Goal: Information Seeking & Learning: Learn about a topic

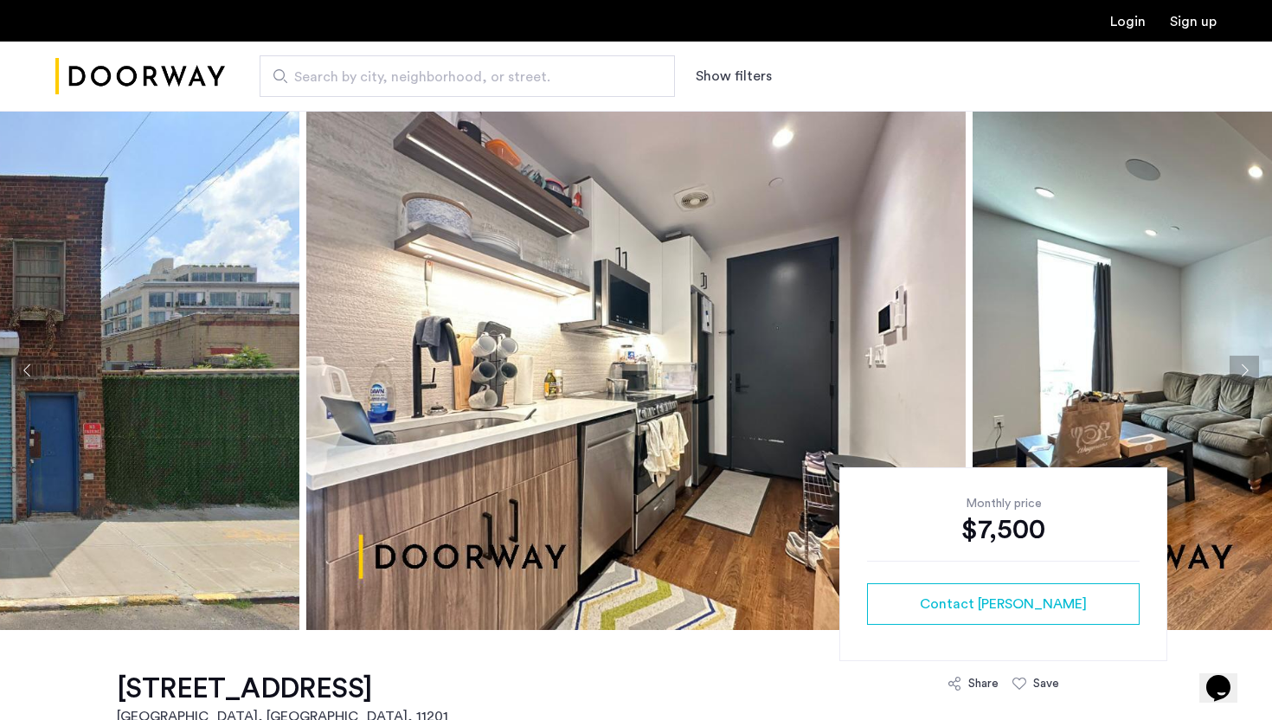
click at [585, 329] on img at bounding box center [635, 370] width 659 height 519
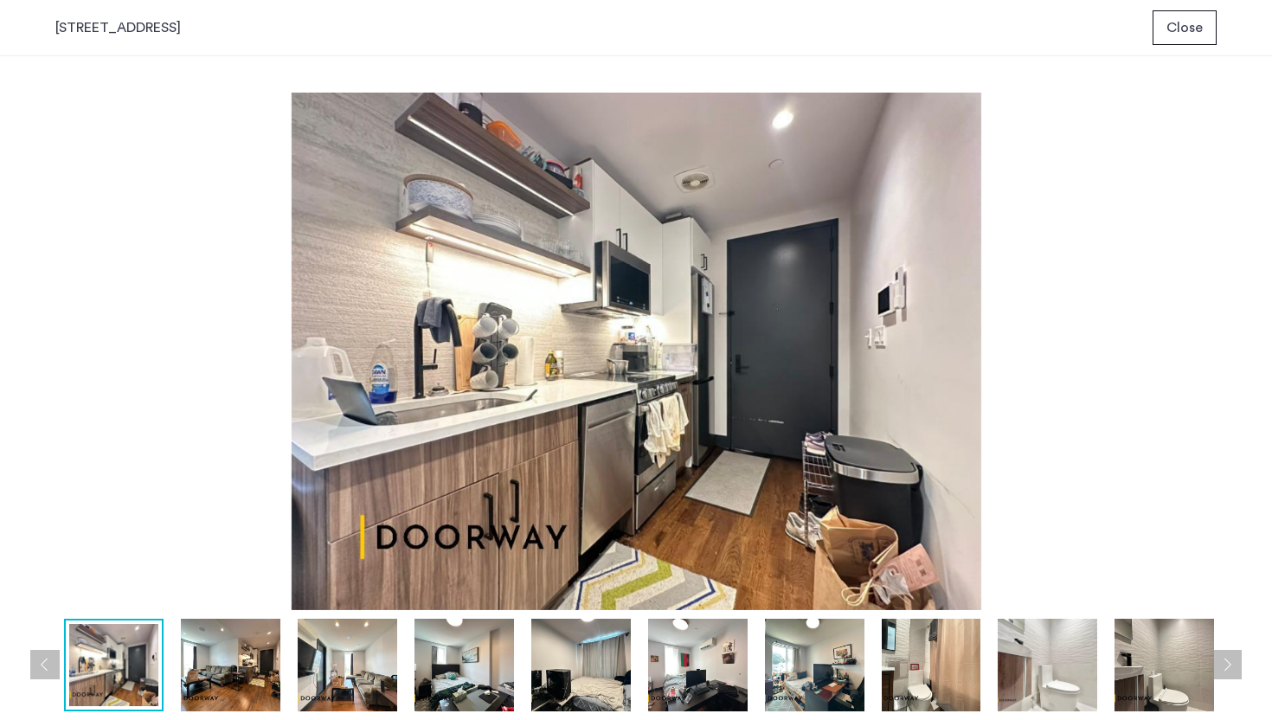
click at [219, 652] on img at bounding box center [231, 665] width 100 height 93
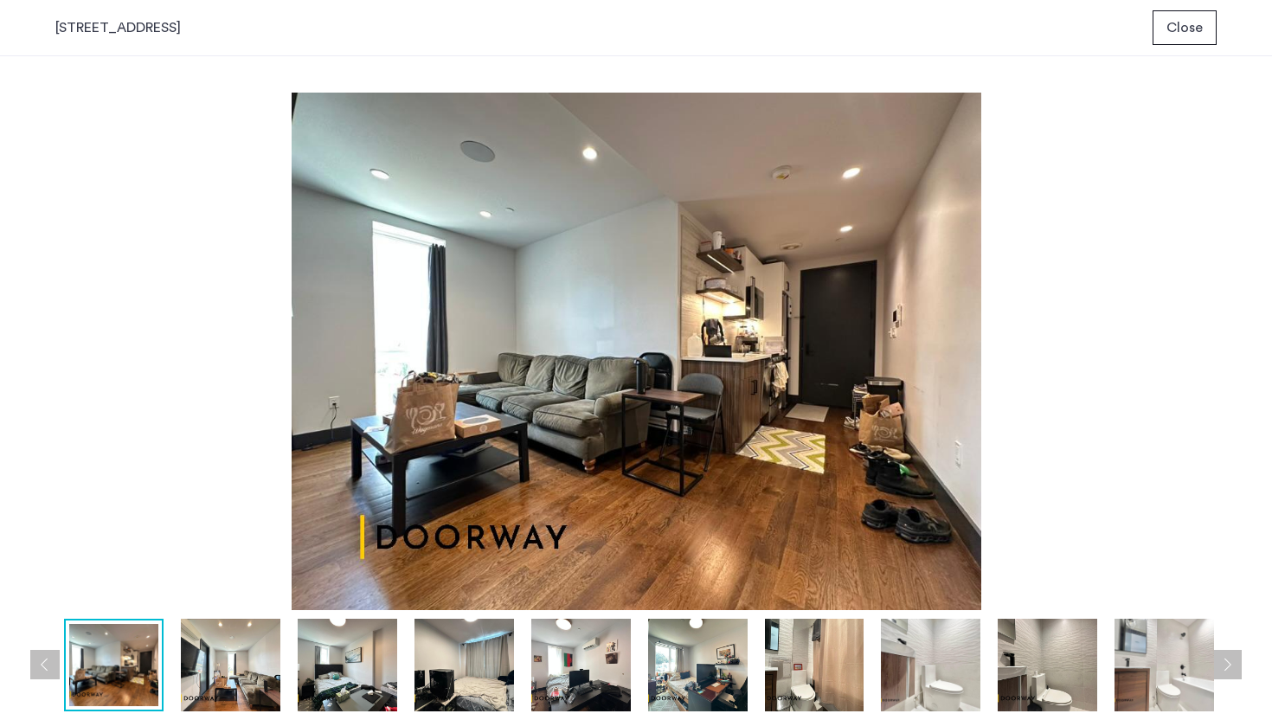
click at [350, 640] on img at bounding box center [348, 665] width 100 height 93
click at [1181, 33] on span "Close" at bounding box center [1185, 27] width 36 height 21
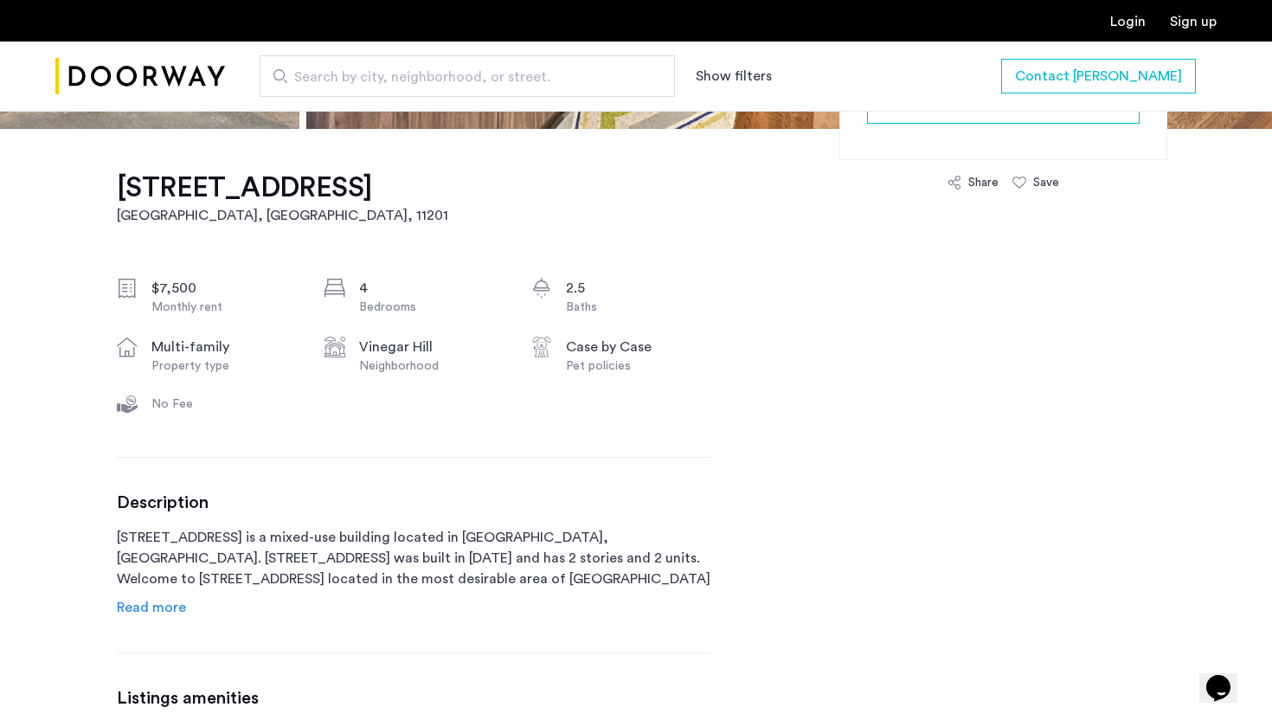
scroll to position [217, 0]
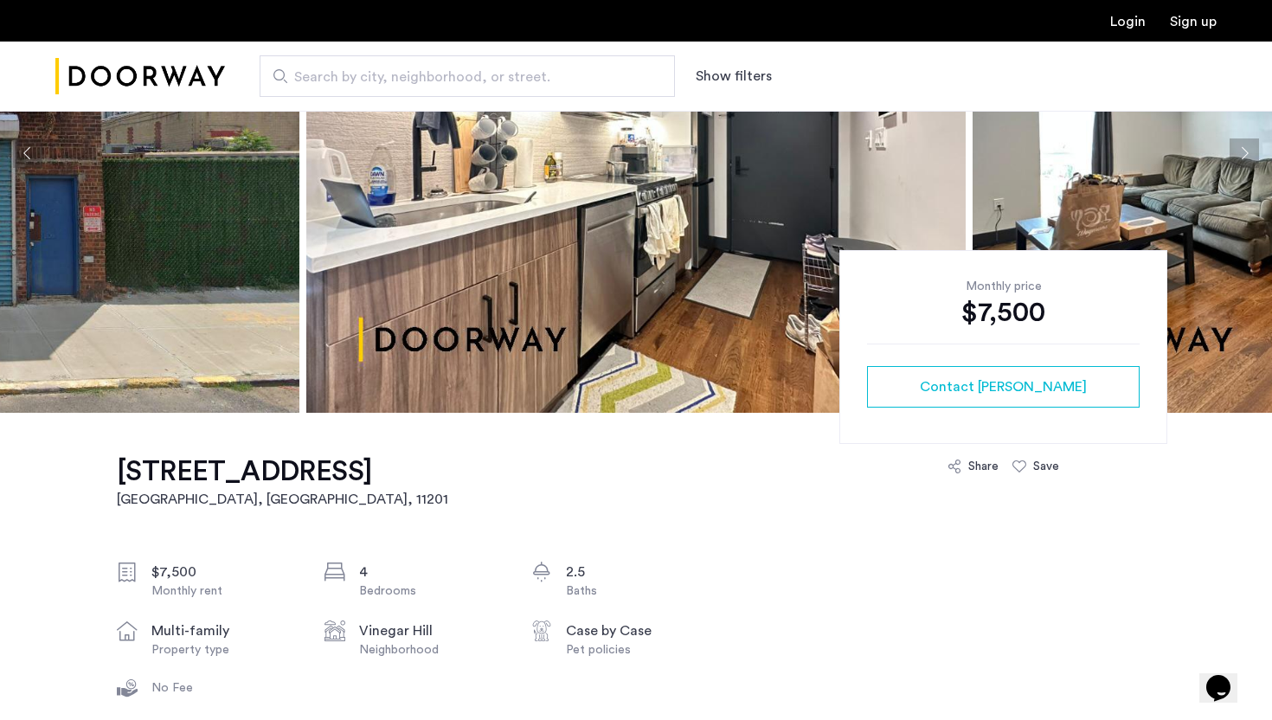
click at [353, 80] on span "Search by city, neighborhood, or street." at bounding box center [460, 77] width 332 height 21
click at [353, 80] on input "Search by city, neighborhood, or street." at bounding box center [467, 76] width 415 height 42
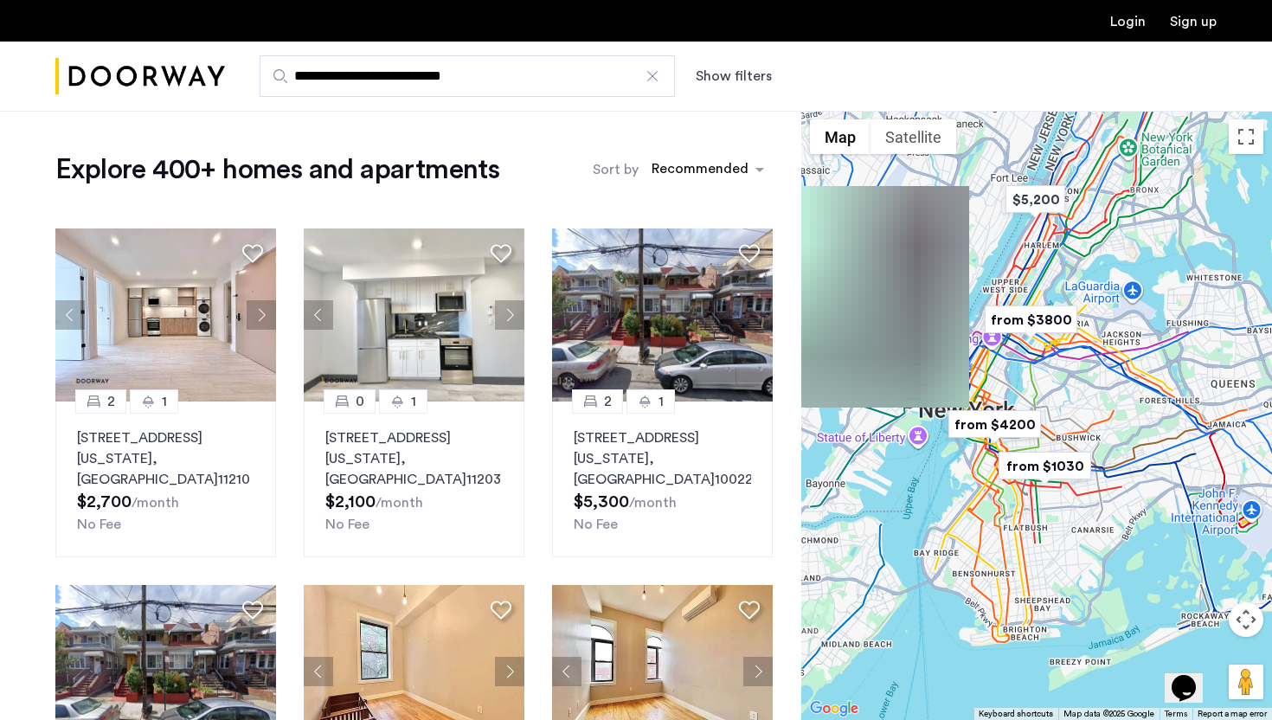
click at [503, 78] on input "**********" at bounding box center [467, 76] width 415 height 42
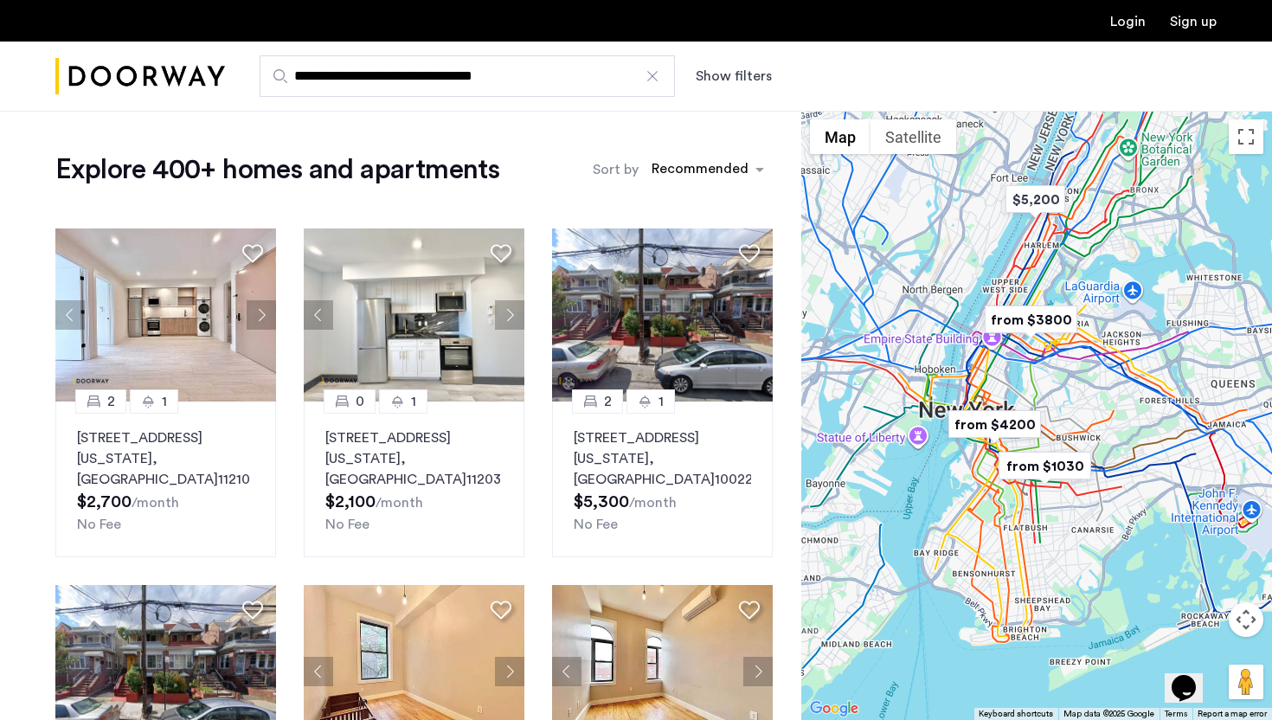
type input "**********"
click at [721, 75] on button "Show filters" at bounding box center [734, 76] width 76 height 21
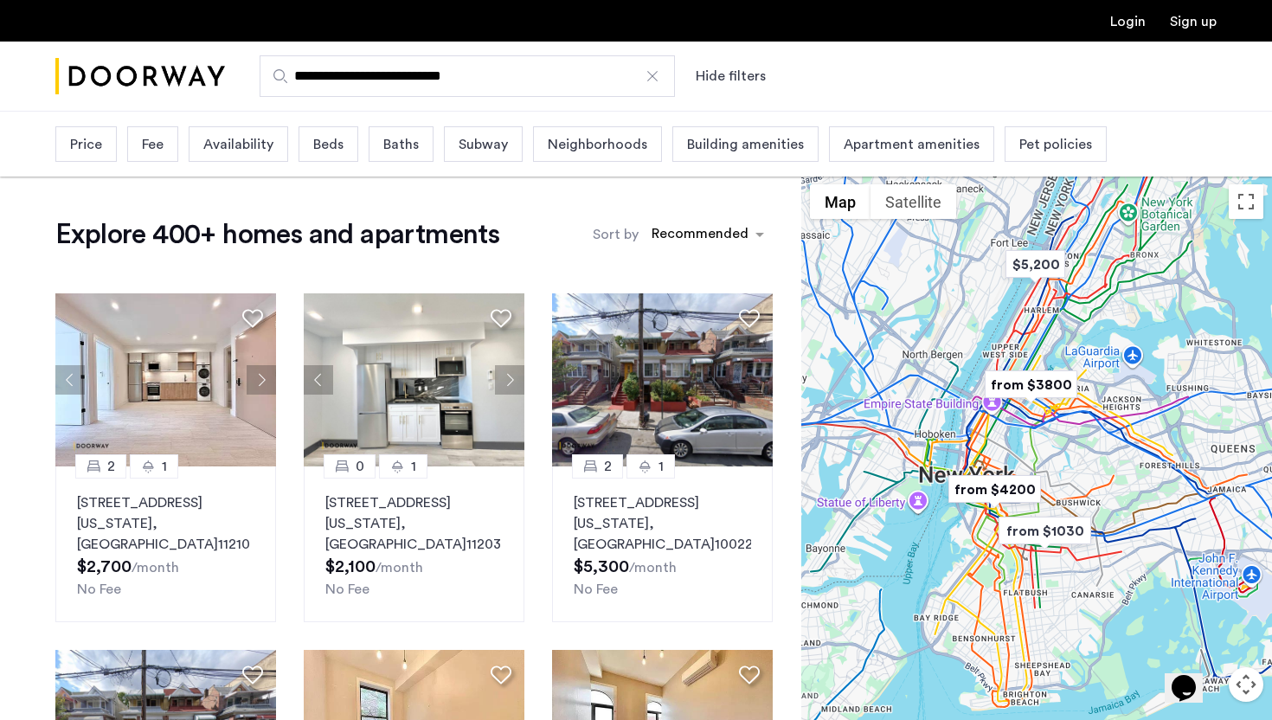
click at [1030, 139] on span "Pet policies" at bounding box center [1055, 144] width 73 height 21
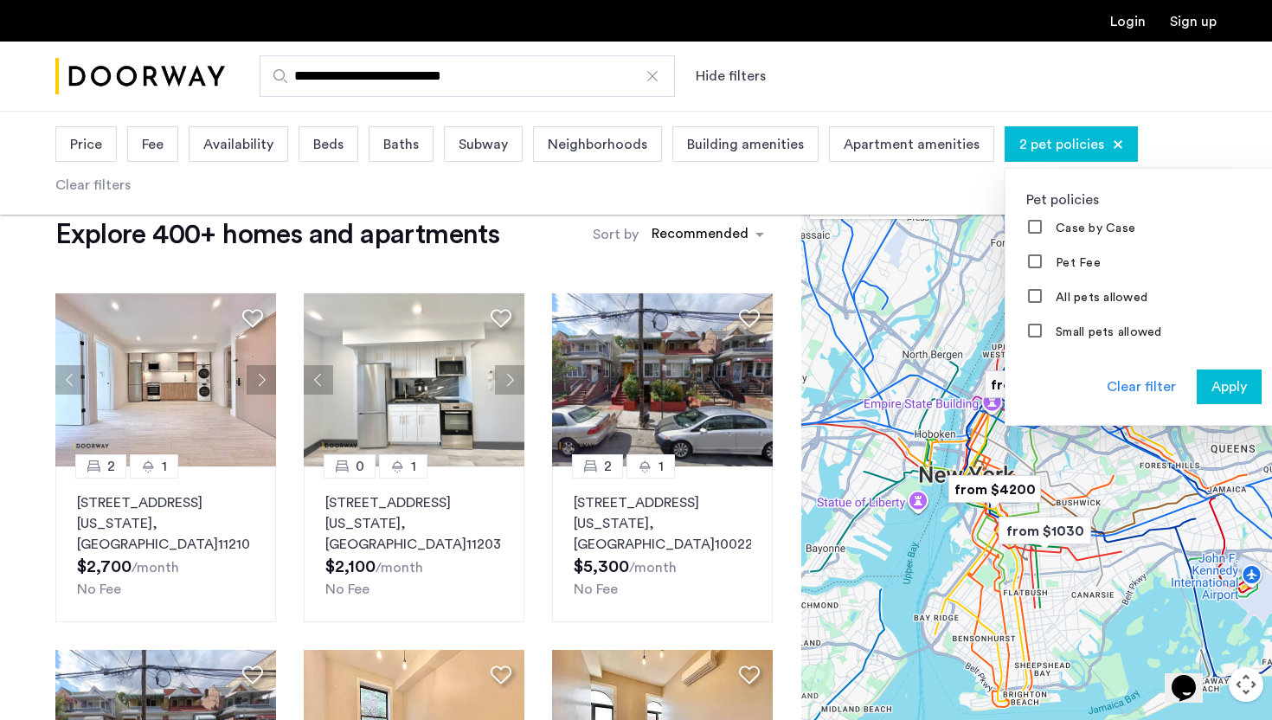
click at [1202, 387] on div "Apply" at bounding box center [1229, 386] width 55 height 21
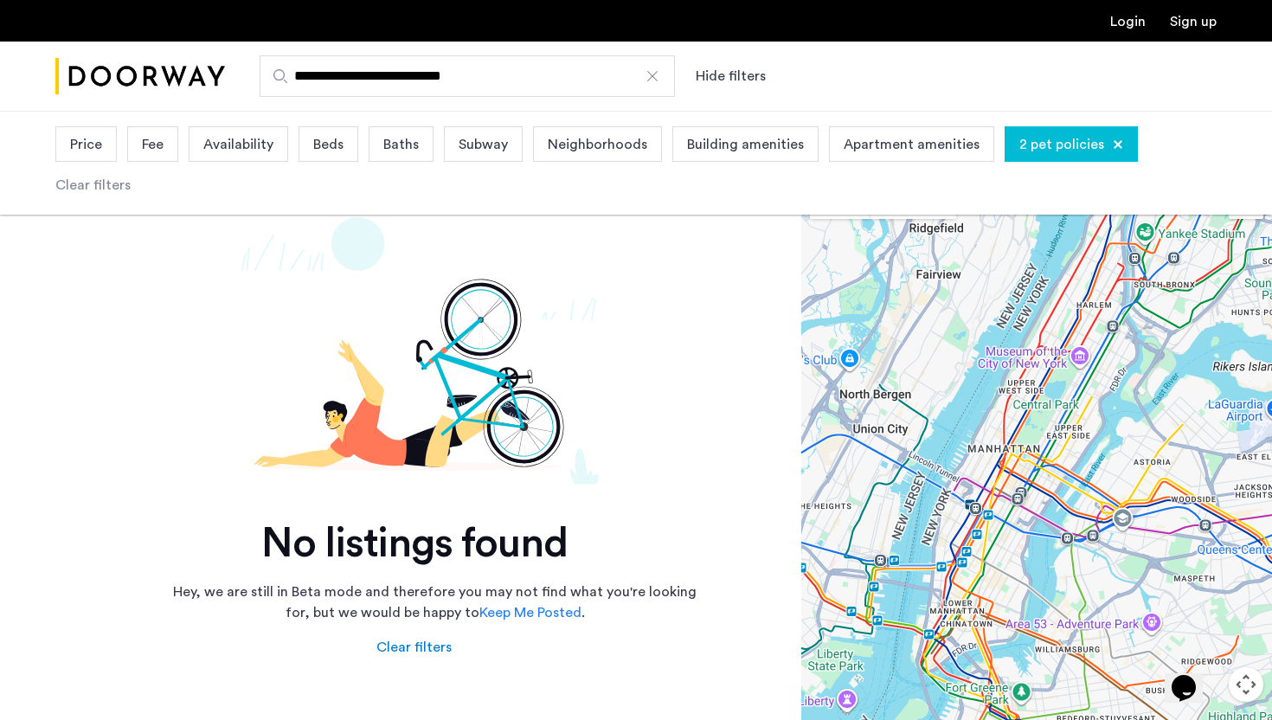
click at [1058, 153] on span "2 pet policies" at bounding box center [1061, 144] width 85 height 21
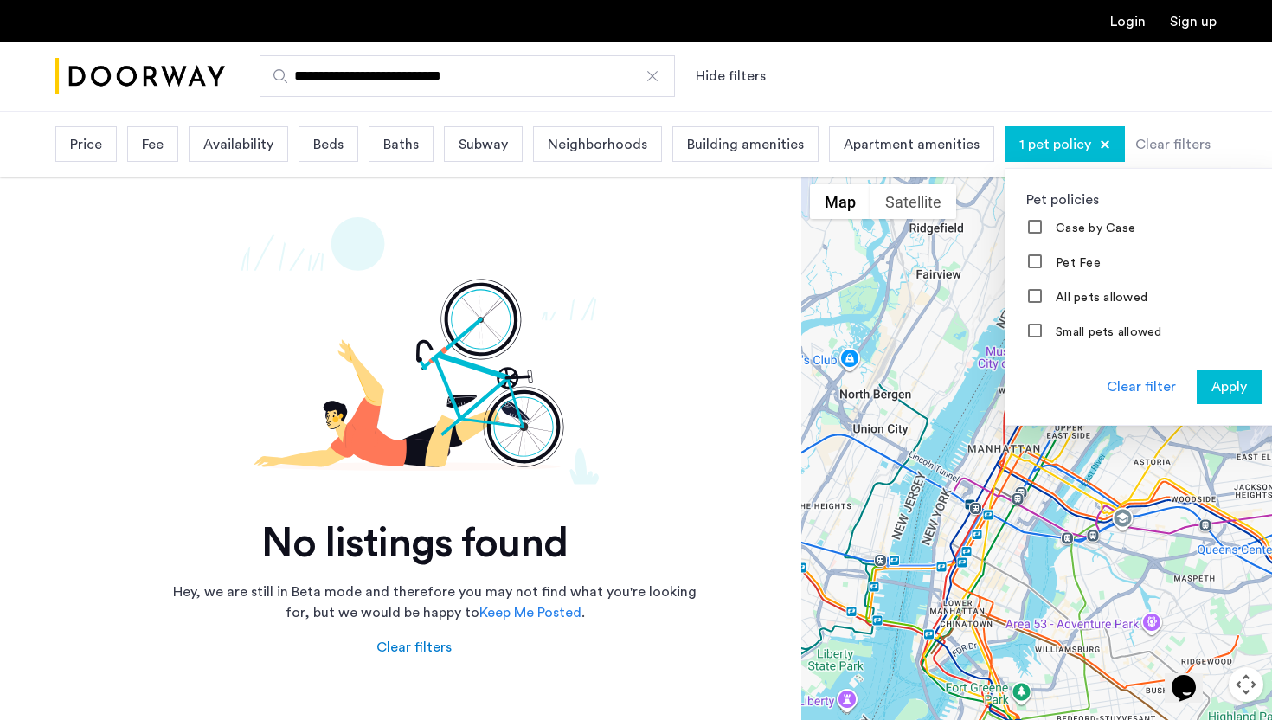
click at [1213, 386] on span "Apply" at bounding box center [1229, 386] width 35 height 21
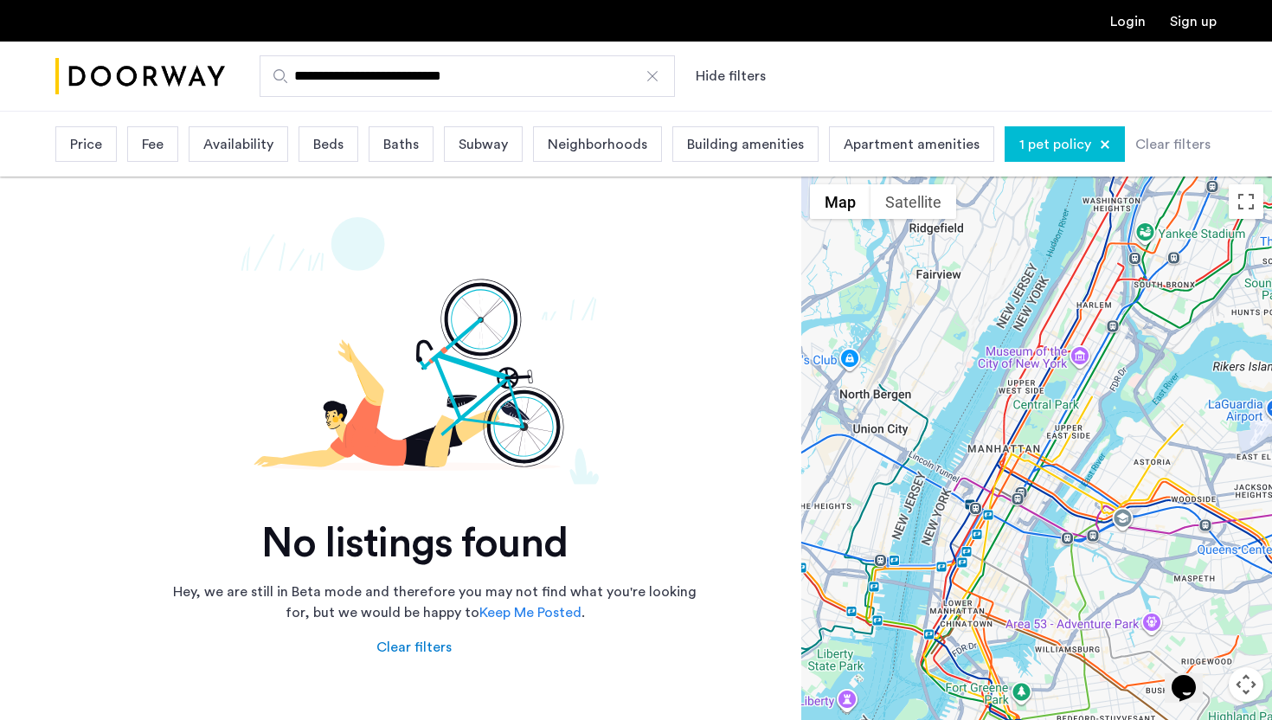
click at [1052, 138] on span "1 pet policy" at bounding box center [1055, 144] width 72 height 21
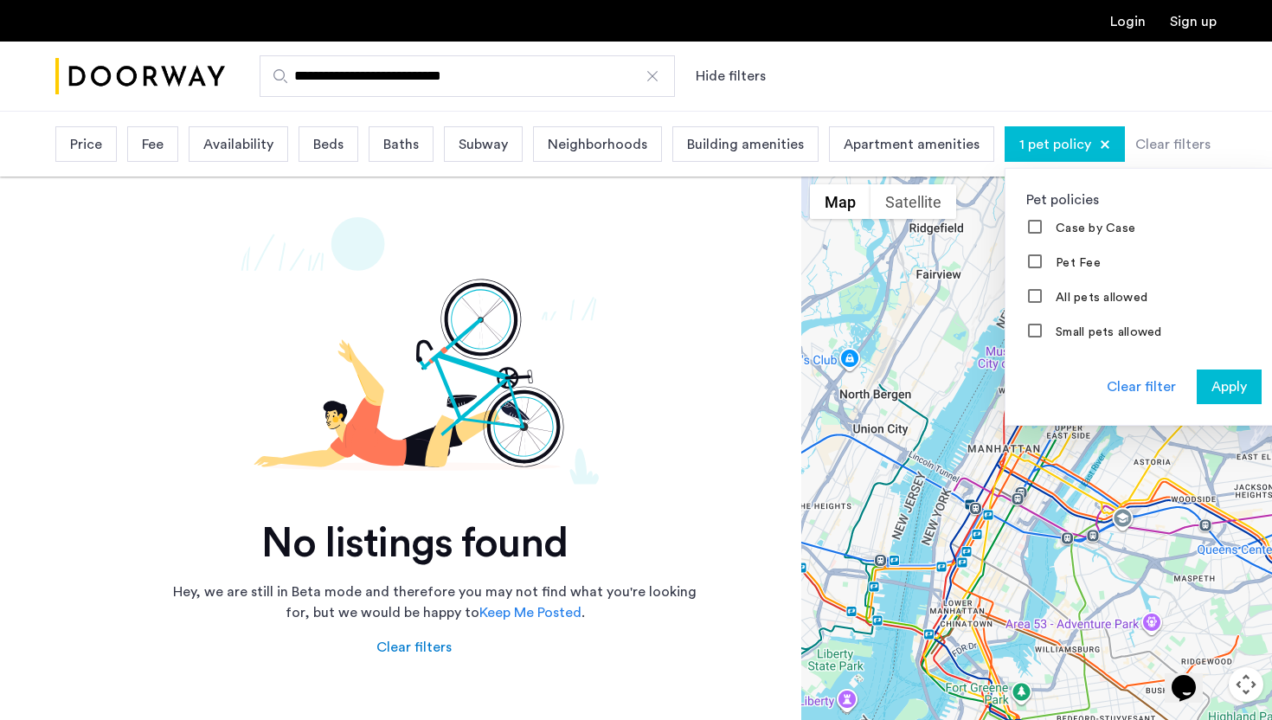
click at [1212, 383] on span "Apply" at bounding box center [1229, 386] width 35 height 21
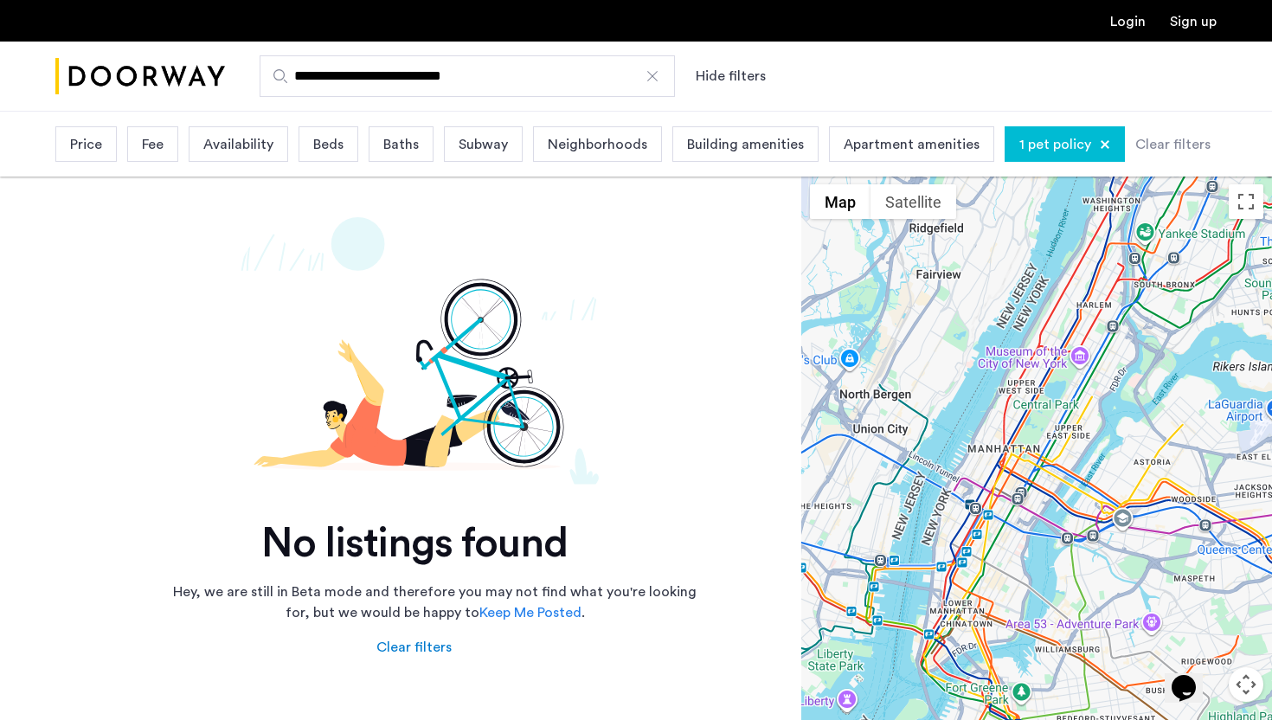
click at [1026, 156] on div "1 pet policy" at bounding box center [1065, 143] width 120 height 35
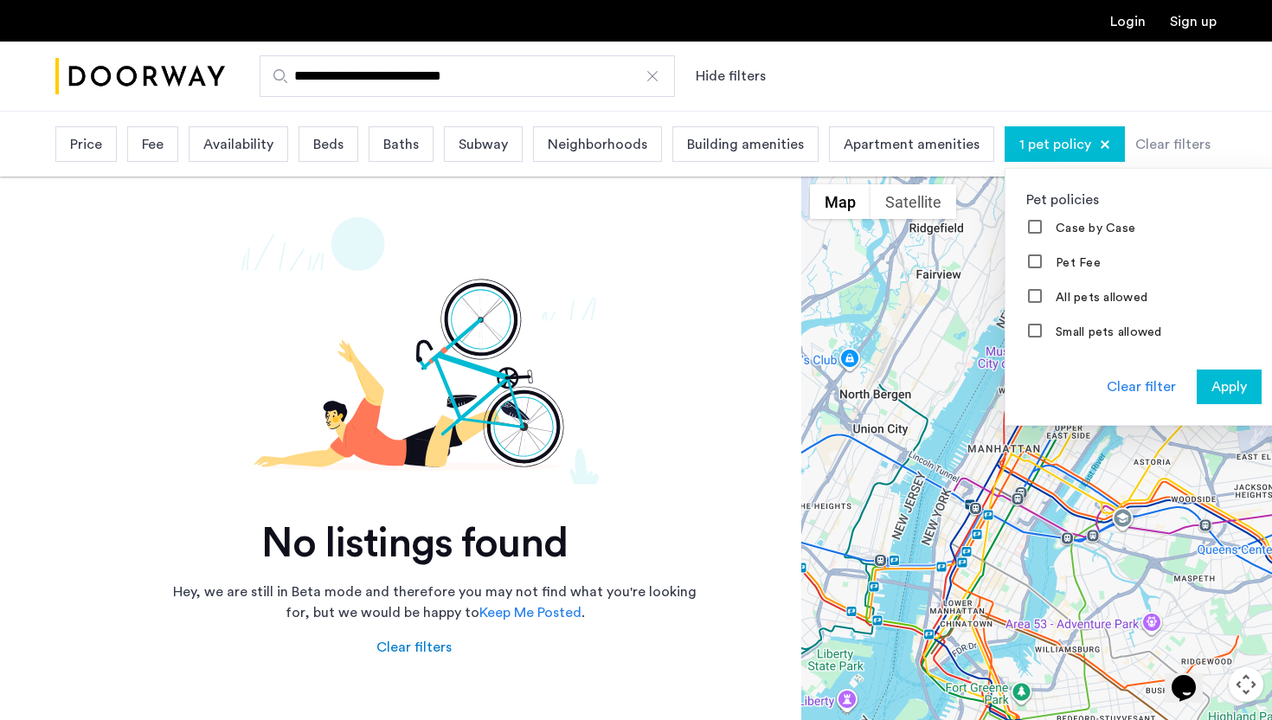
click at [1126, 396] on div "Clear filter" at bounding box center [1141, 386] width 69 height 21
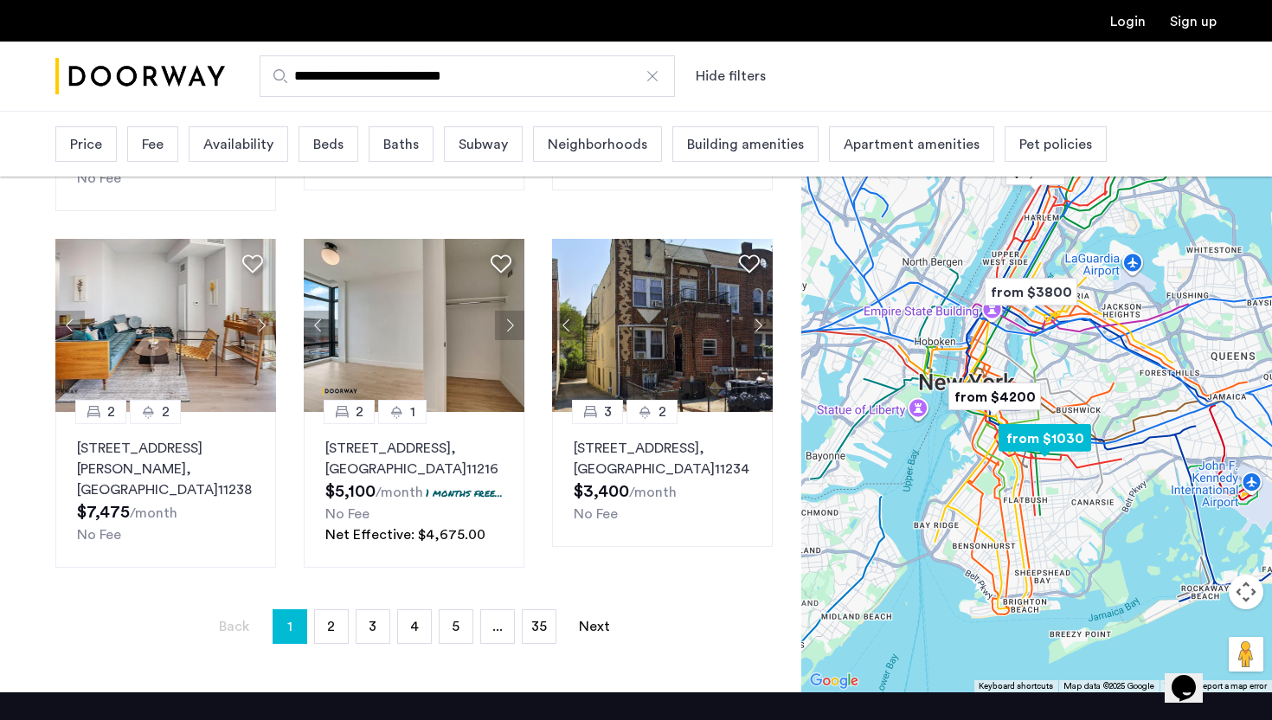
scroll to position [1127, 0]
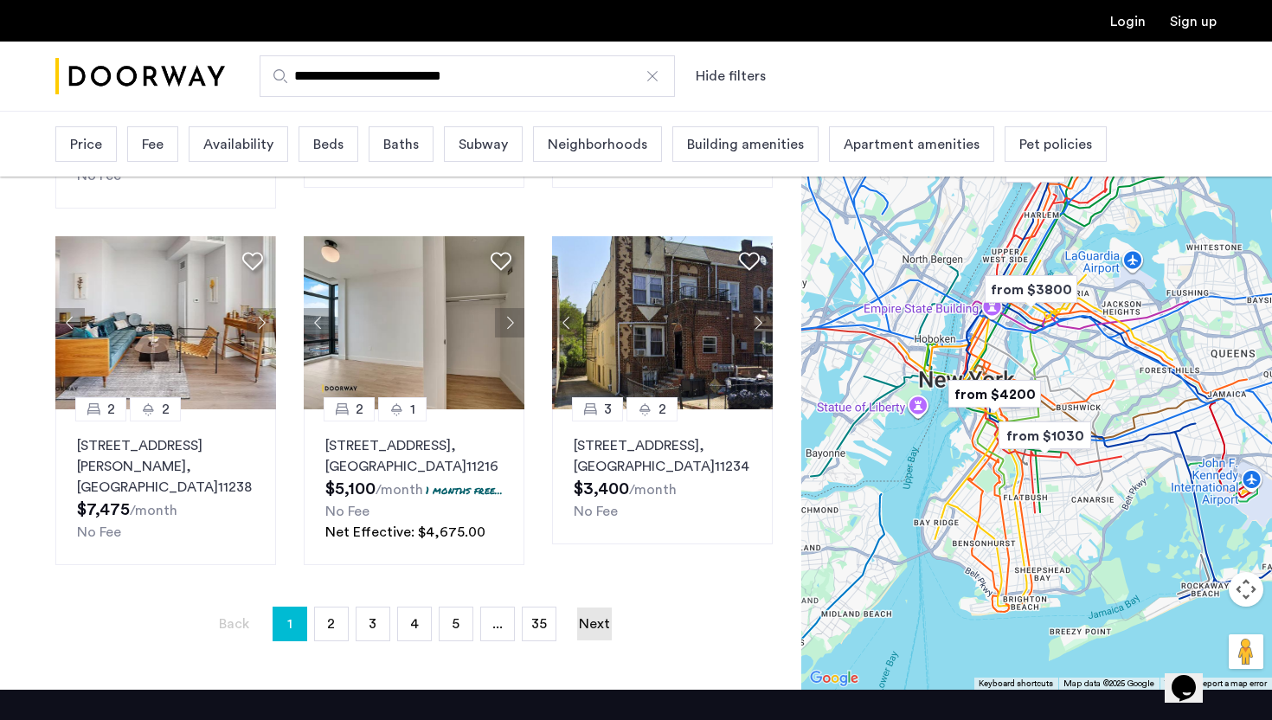
click at [590, 627] on link "Next page" at bounding box center [594, 624] width 35 height 33
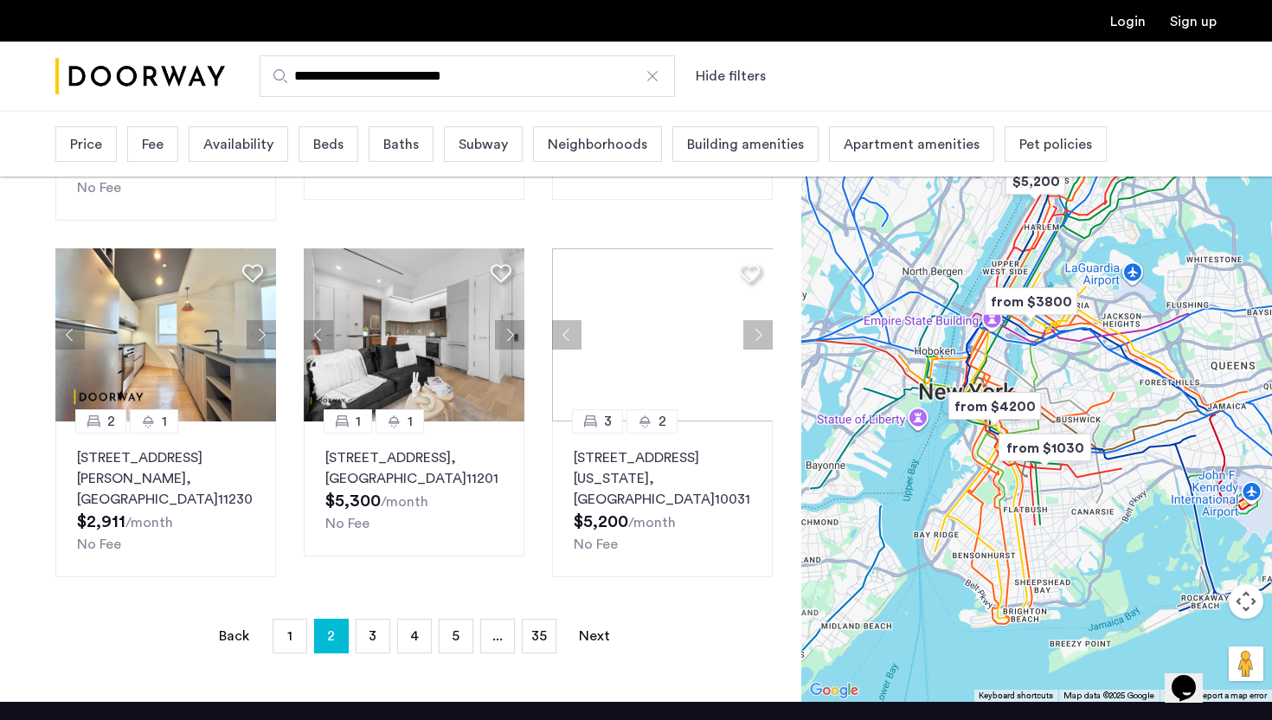
scroll to position [1372, 0]
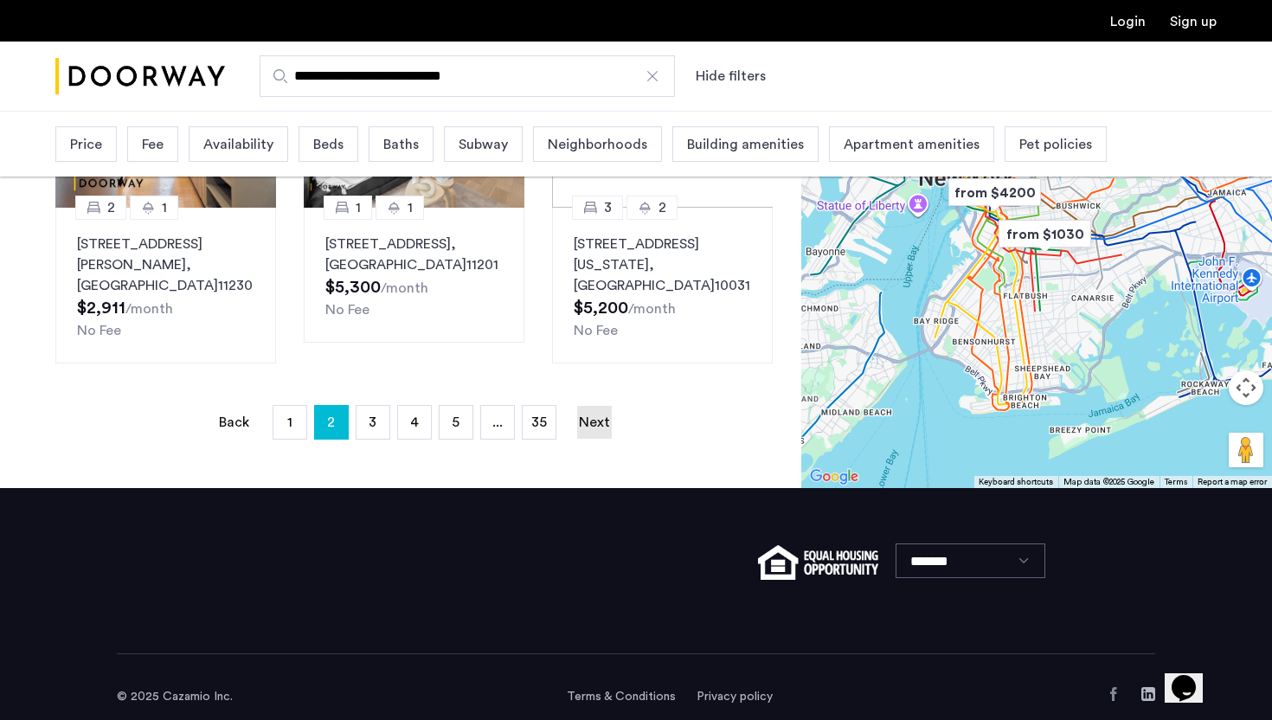
click at [584, 415] on link "Next page" at bounding box center [594, 422] width 35 height 33
